Goal: Information Seeking & Learning: Learn about a topic

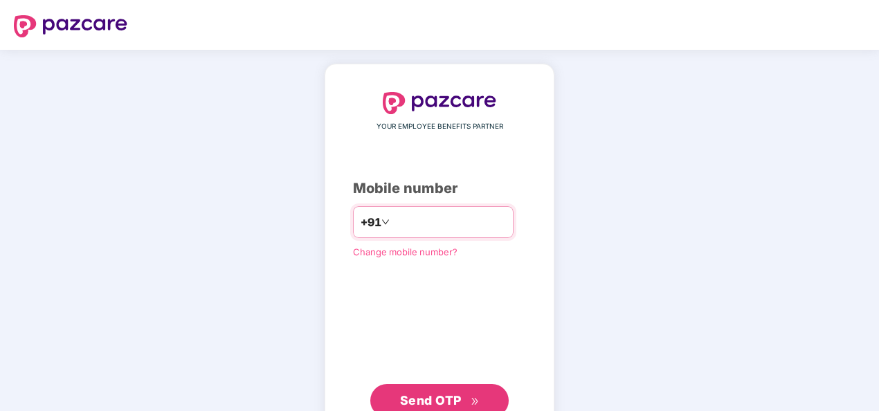
click at [417, 219] on input "number" at bounding box center [448, 222] width 113 height 22
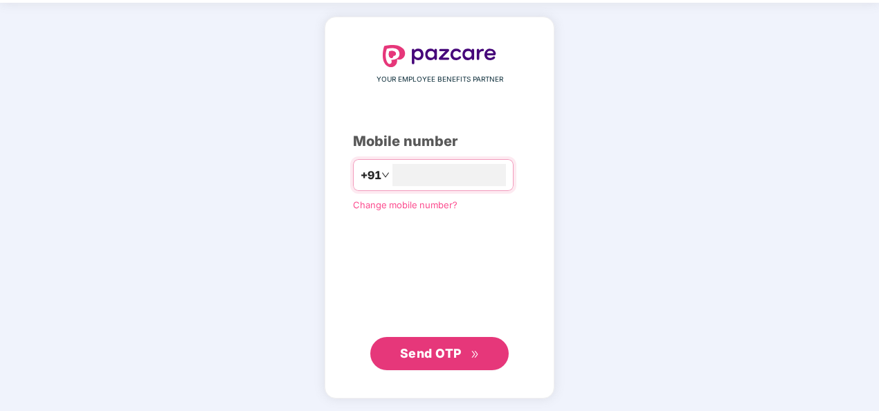
type input "**********"
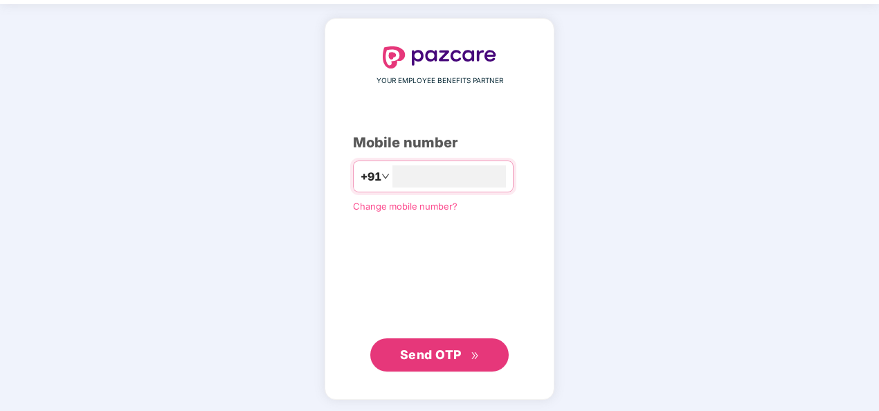
click at [473, 354] on icon "double-right" at bounding box center [475, 356] width 9 height 9
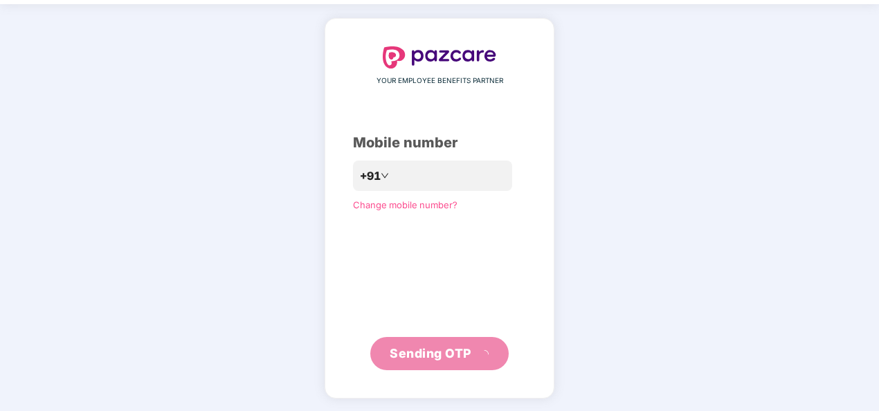
scroll to position [40, 0]
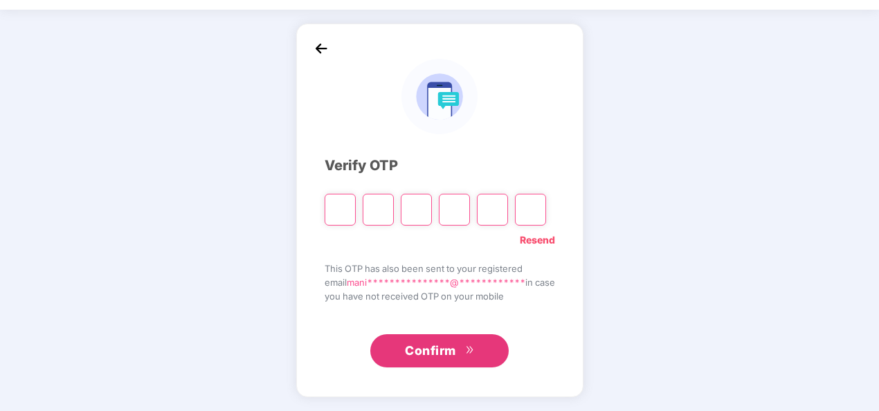
type input "*"
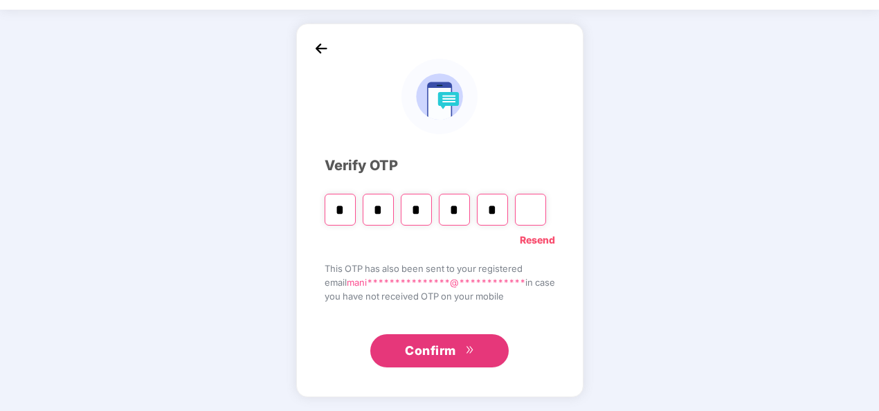
type input "*"
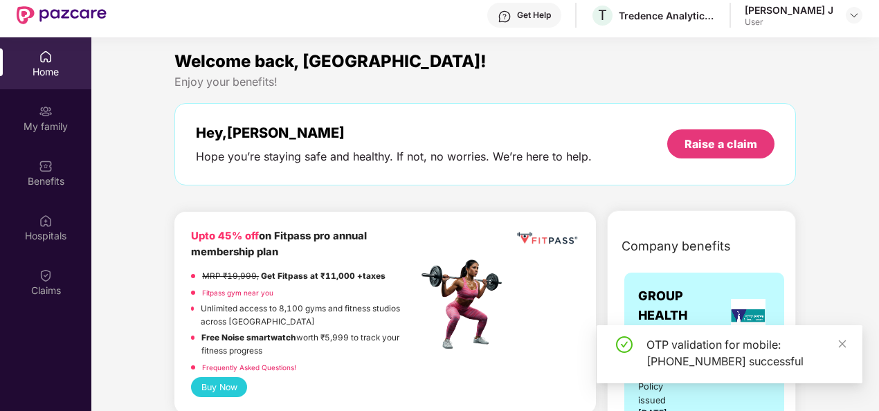
click at [839, 336] on div "OTP validation for mobile: +917598120389 successful" at bounding box center [729, 354] width 266 height 58
click at [843, 340] on icon "close" at bounding box center [842, 344] width 10 height 10
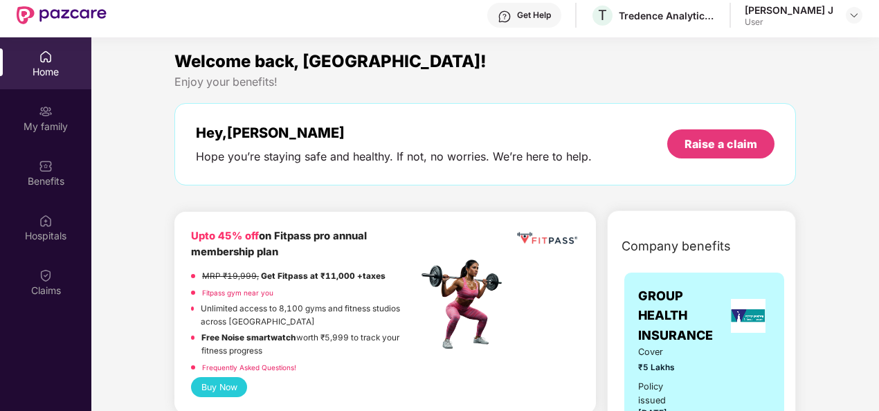
scroll to position [44, 0]
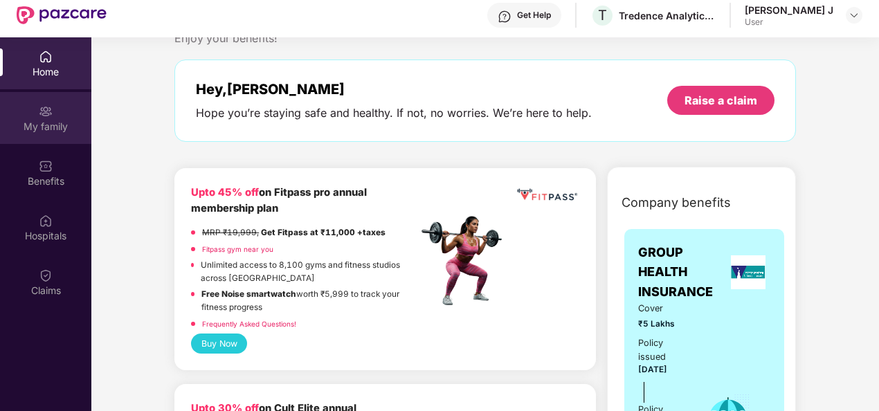
click at [51, 125] on div "My family" at bounding box center [45, 127] width 91 height 14
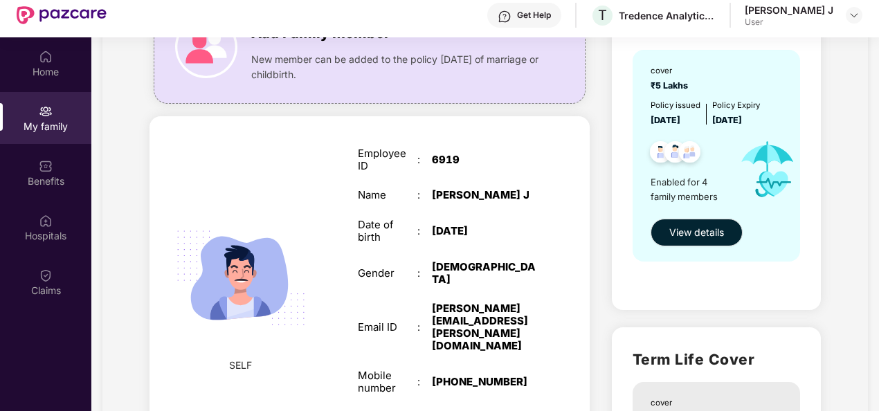
scroll to position [100, 0]
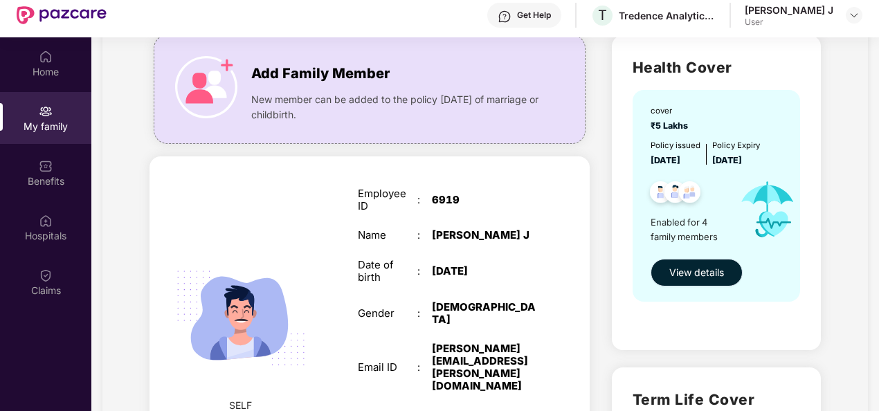
click at [699, 273] on span "View details" at bounding box center [696, 272] width 55 height 15
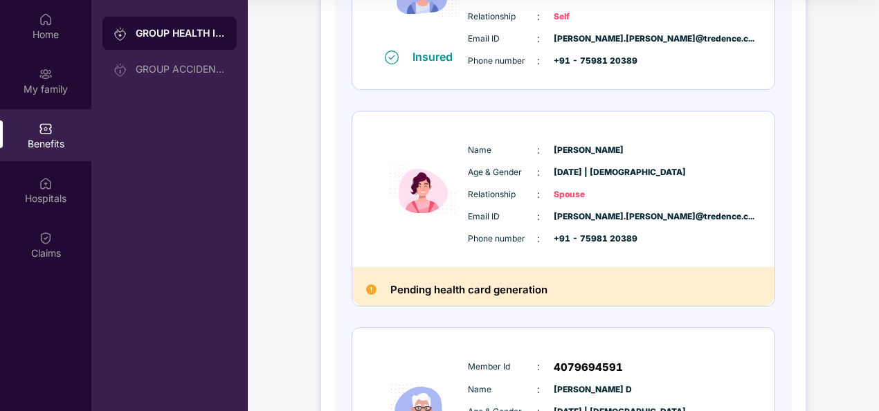
scroll to position [288, 0]
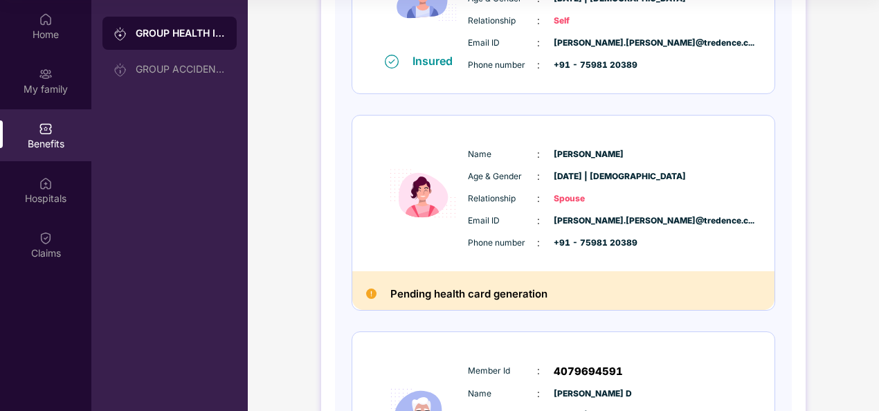
click at [666, 174] on div "Age & Gender : 17 July 1998 | Female" at bounding box center [605, 176] width 275 height 15
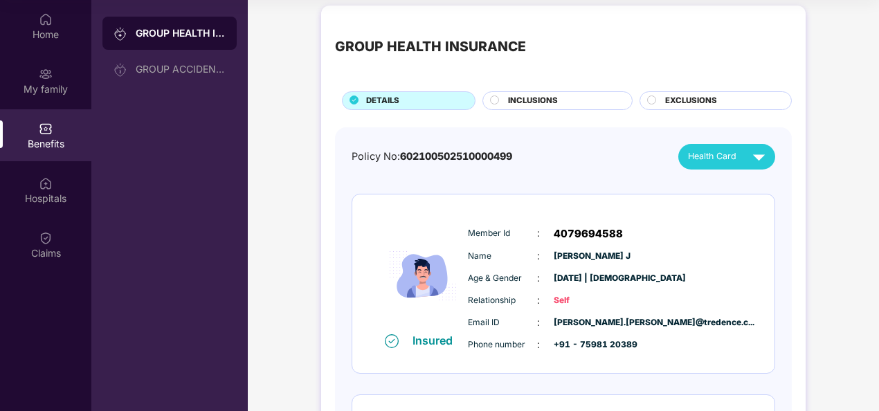
scroll to position [0, 0]
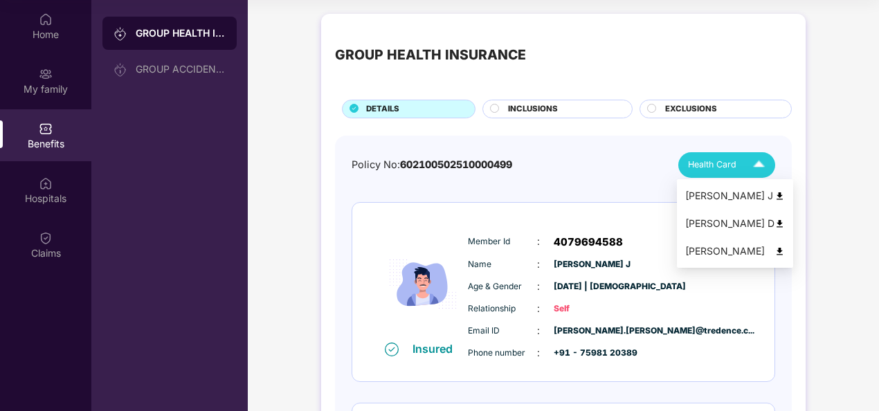
click at [760, 166] on img at bounding box center [759, 165] width 24 height 24
click at [560, 105] on div "INCLUSIONS" at bounding box center [563, 110] width 124 height 15
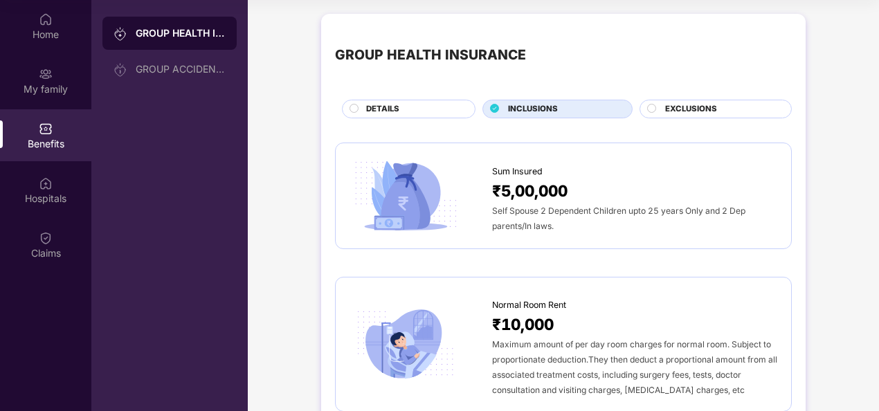
click at [694, 109] on span "EXCLUSIONS" at bounding box center [691, 109] width 52 height 12
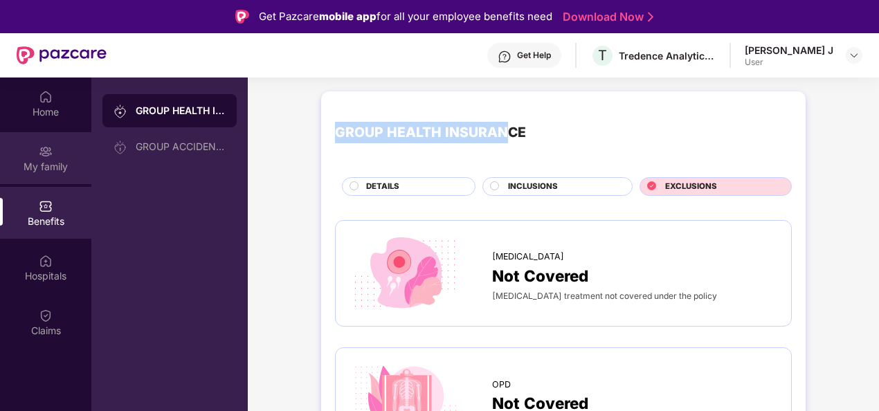
drag, startPoint x: 504, startPoint y: 82, endPoint x: 83, endPoint y: 165, distance: 428.8
click at [83, 165] on div "Home My family Benefits Hospitals Claims GROUP HEALTH INSURANCE GROUP ACCIDENTA…" at bounding box center [439, 283] width 879 height 411
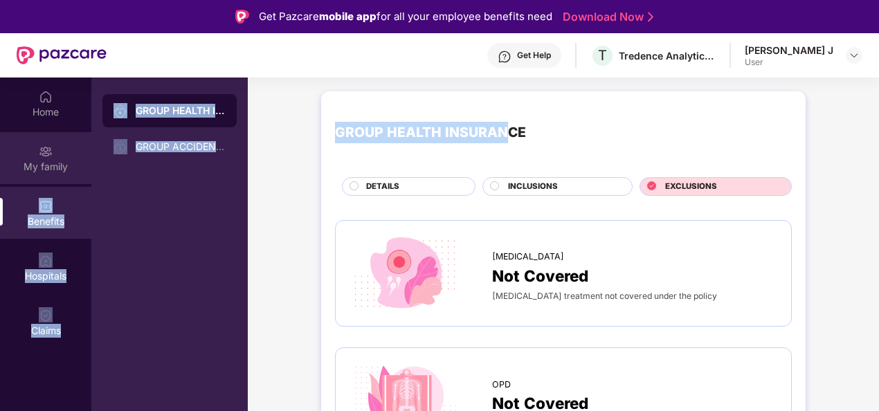
drag, startPoint x: 83, startPoint y: 165, endPoint x: 42, endPoint y: 158, distance: 42.1
click at [42, 158] on img at bounding box center [46, 152] width 14 height 14
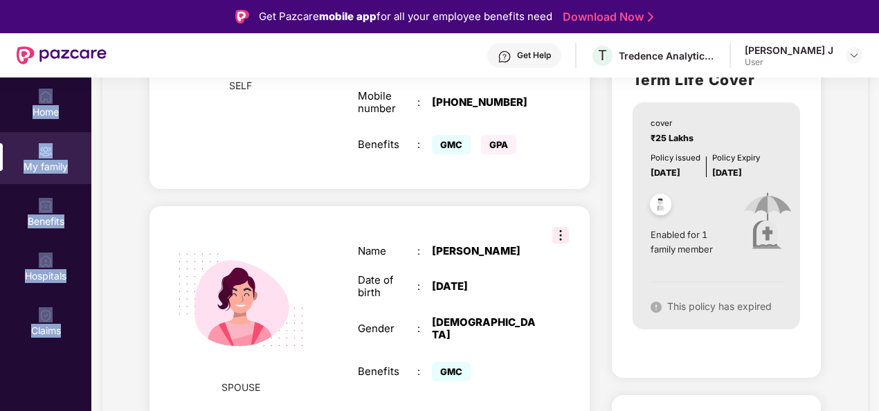
scroll to position [463, 0]
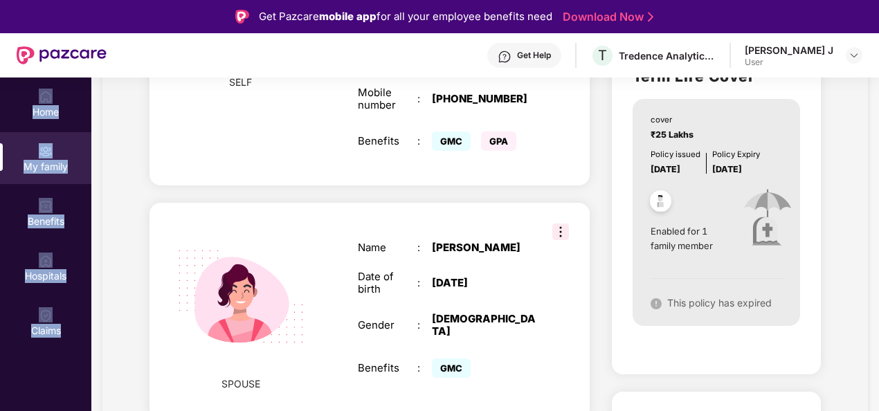
click at [556, 224] on img at bounding box center [560, 232] width 17 height 17
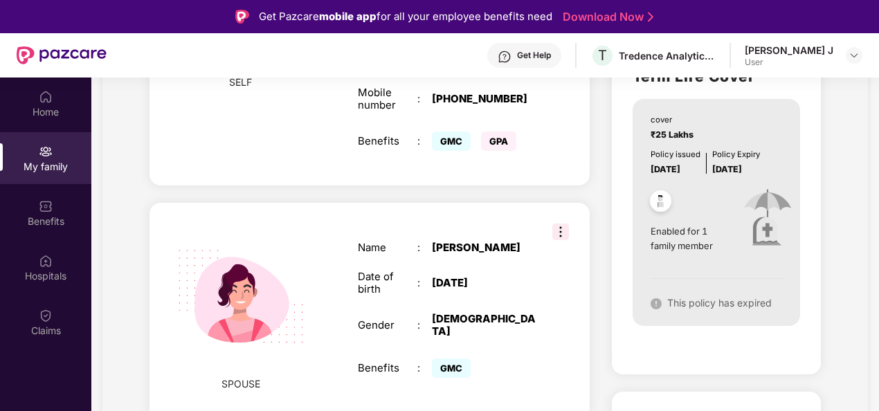
click at [540, 329] on div "Name : Renugadevi Thangavel Date of birth : 17 July 1998 Gender : FEMALE Benefi…" at bounding box center [447, 311] width 206 height 174
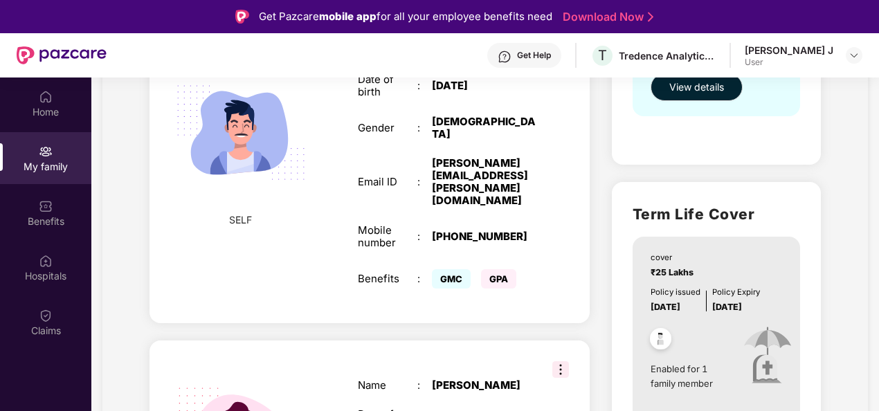
scroll to position [328, 0]
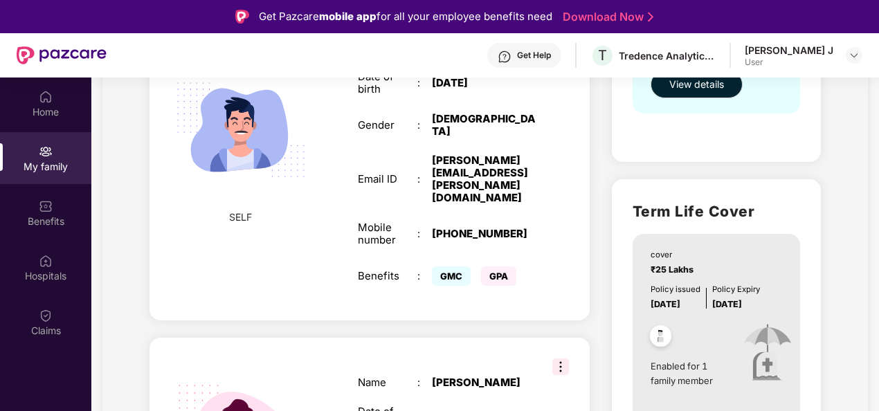
click at [727, 280] on div "cover ₹25 Lakhs Policy issued 04 Oct 2024 Policy Expiry 03 Oct 2025 Enabled for…" at bounding box center [715, 347] width 167 height 226
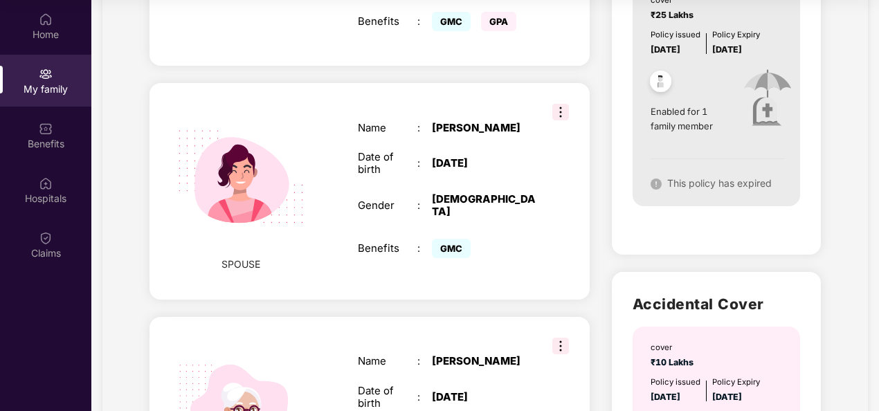
scroll to position [427, 0]
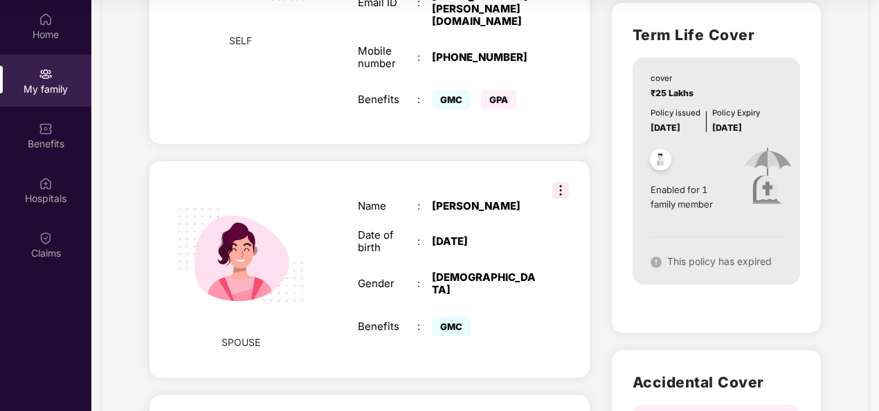
click at [758, 188] on img at bounding box center [768, 177] width 78 height 84
click at [688, 267] on div "This policy has expired" at bounding box center [710, 261] width 121 height 15
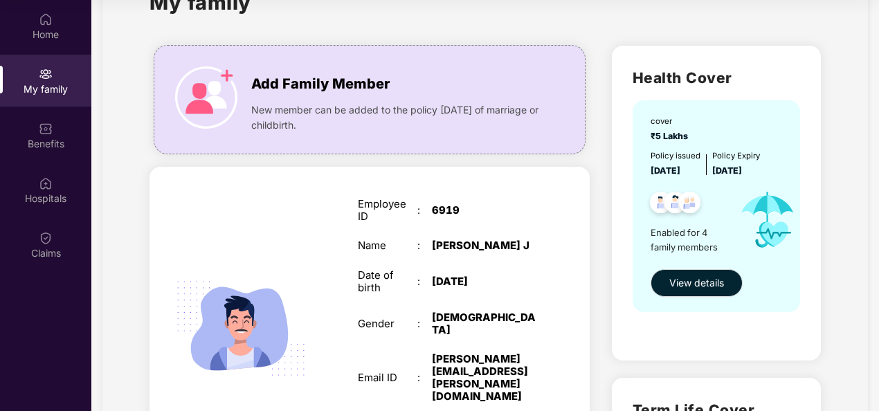
scroll to position [0, 0]
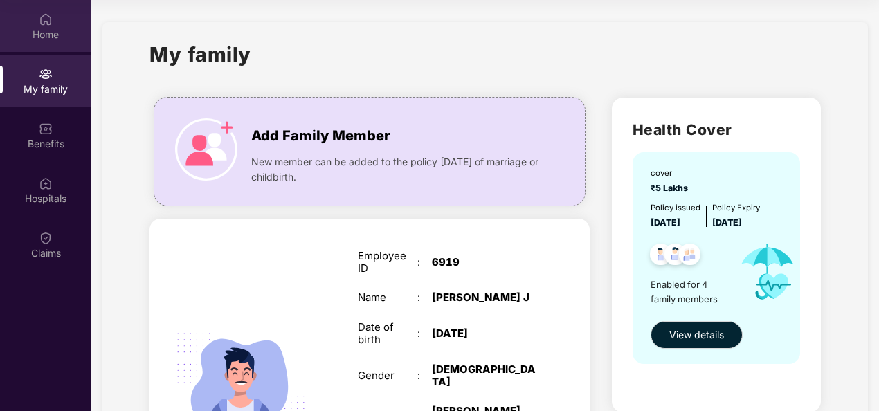
click at [47, 33] on div "Home" at bounding box center [45, 35] width 91 height 14
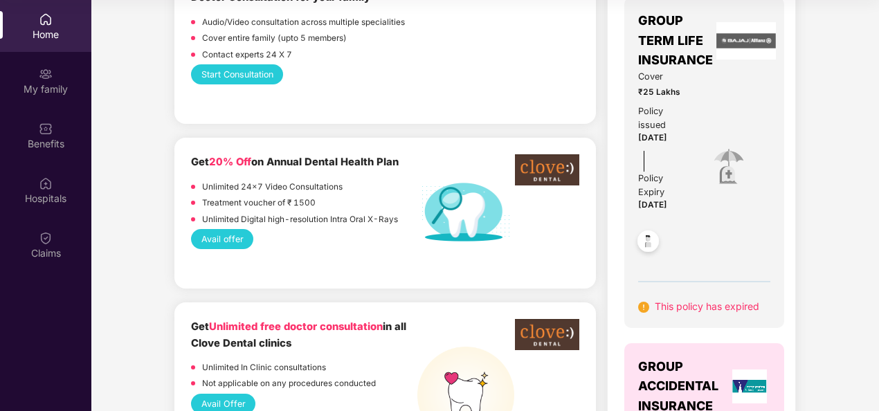
scroll to position [619, 0]
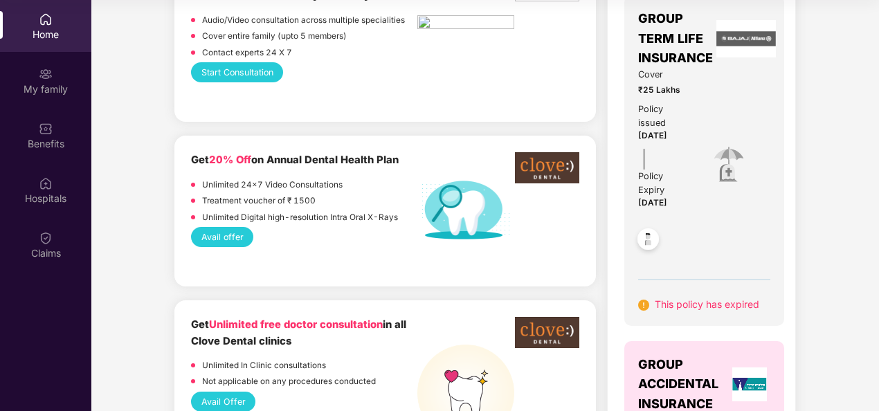
click at [642, 304] on img at bounding box center [643, 305] width 11 height 11
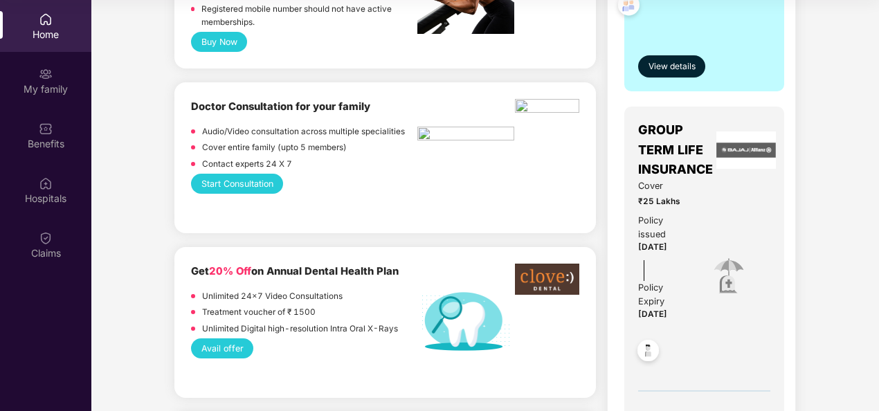
scroll to position [506, 0]
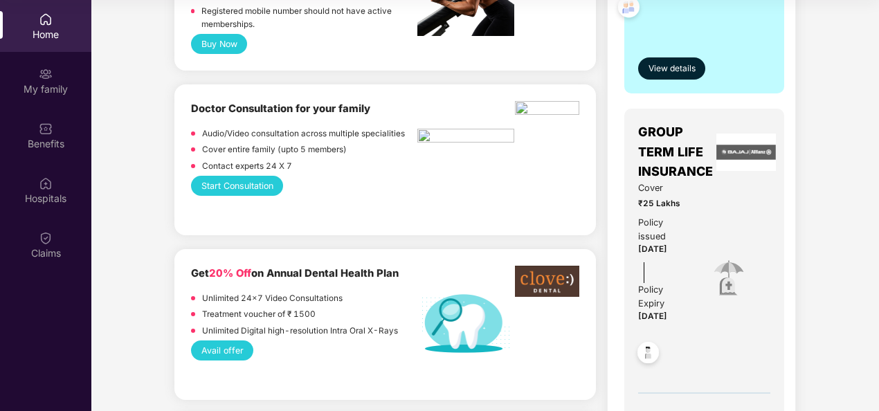
click at [743, 291] on img at bounding box center [728, 279] width 48 height 48
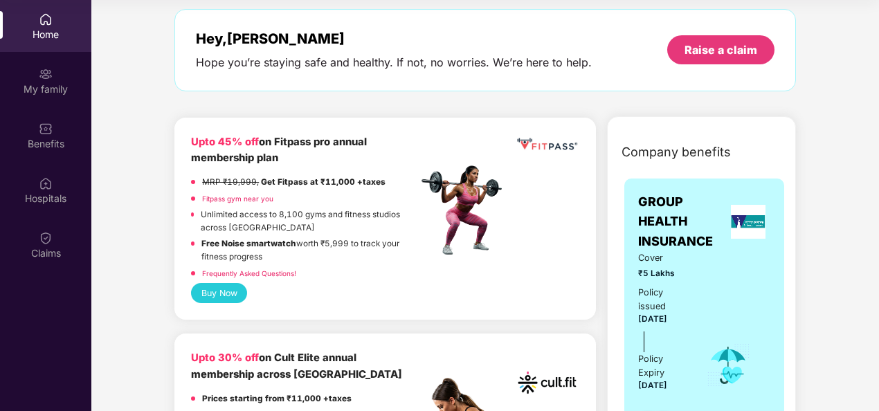
scroll to position [38, 0]
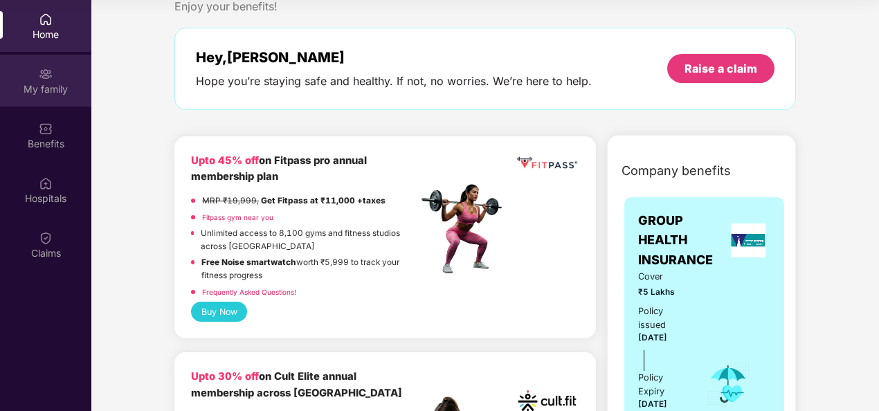
click at [65, 87] on div "My family" at bounding box center [45, 89] width 91 height 14
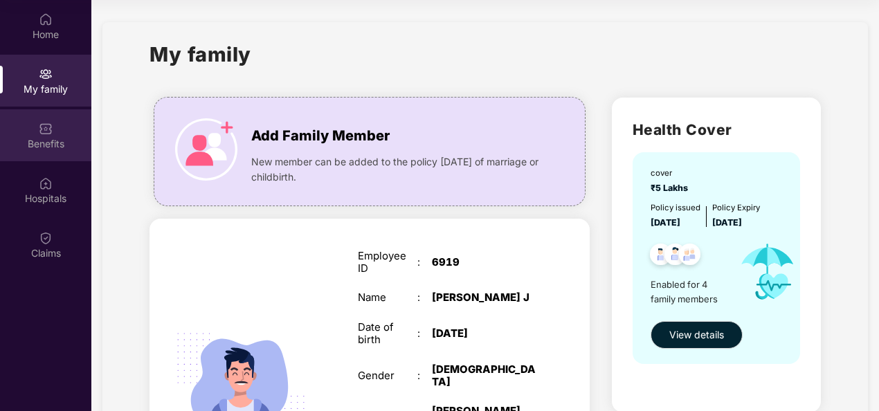
click at [71, 134] on div "Benefits" at bounding box center [45, 135] width 91 height 52
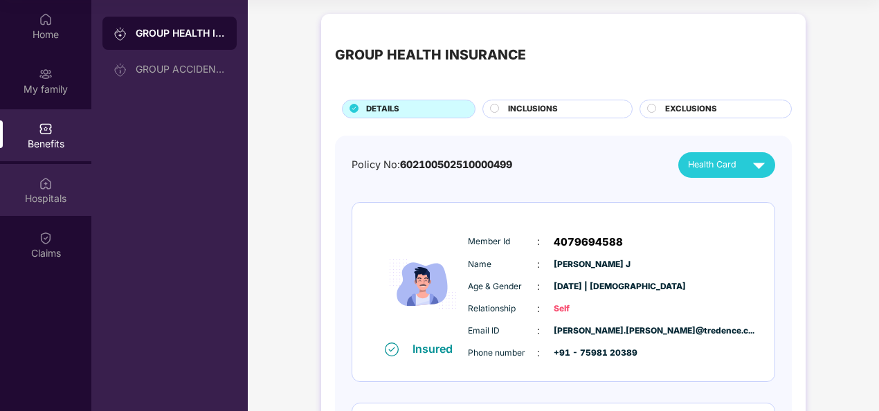
click at [30, 185] on div "Hospitals" at bounding box center [45, 190] width 91 height 52
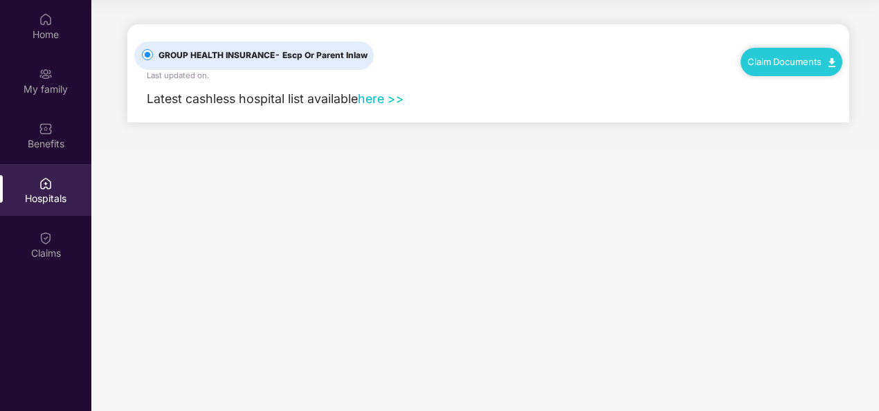
click at [385, 97] on link "here >>" at bounding box center [381, 98] width 46 height 15
click at [60, 134] on div "Benefits" at bounding box center [45, 135] width 91 height 52
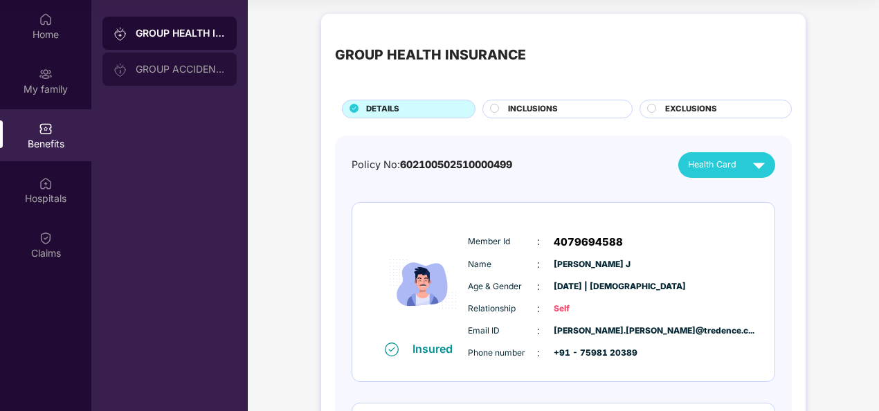
click at [177, 69] on div "GROUP ACCIDENTAL INSURANCE" at bounding box center [181, 69] width 90 height 11
